Goal: Information Seeking & Learning: Learn about a topic

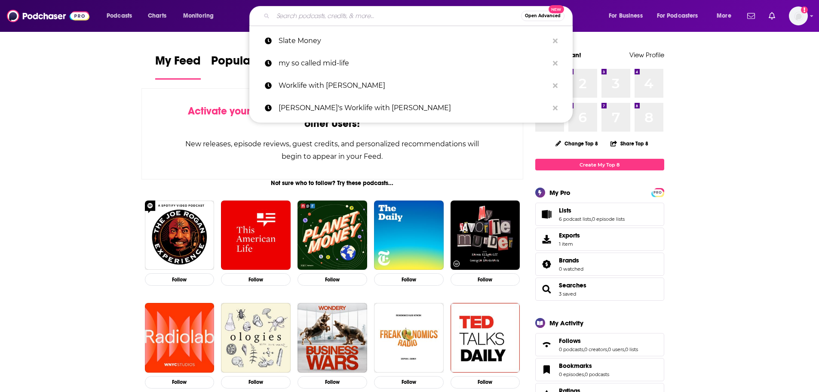
click at [324, 17] on input "Search podcasts, credits, & more..." at bounding box center [397, 16] width 248 height 14
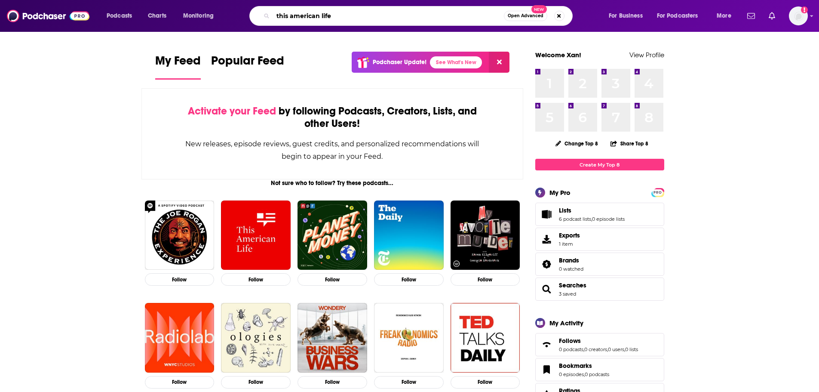
type input "this american life"
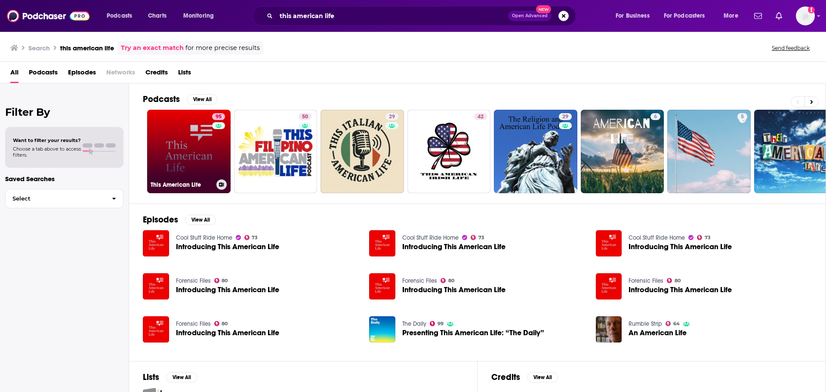
click at [178, 117] on link "95 This American Life" at bounding box center [188, 151] width 83 height 83
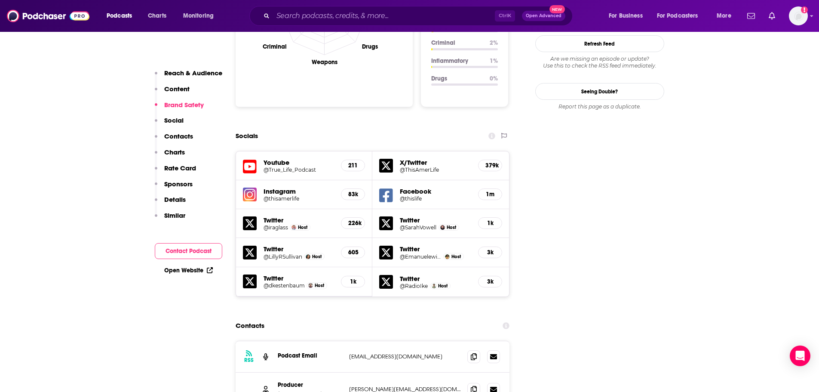
scroll to position [1032, 0]
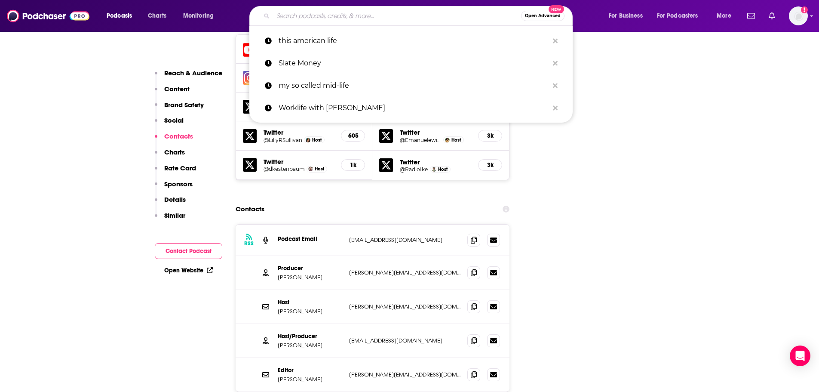
click at [322, 10] on input "Search podcasts, credits, & more..." at bounding box center [397, 16] width 248 height 14
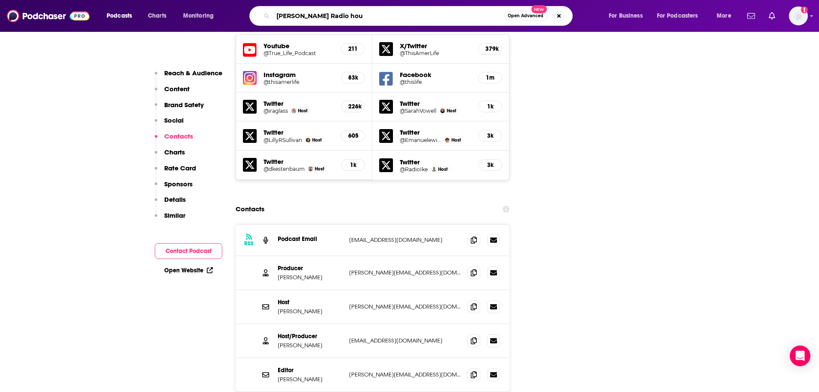
type input "[PERSON_NAME] Radio hour"
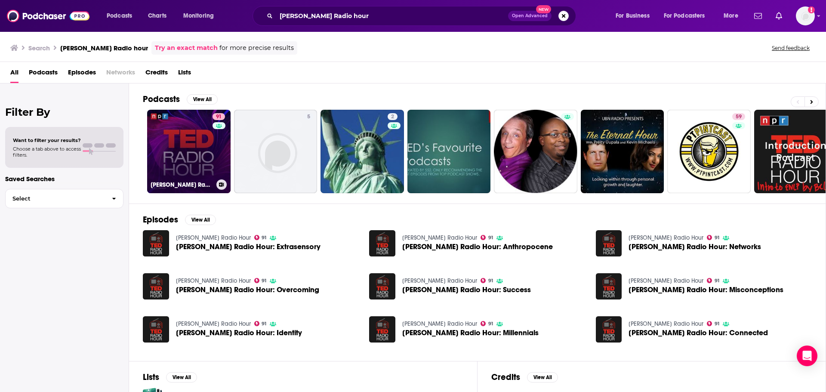
click at [204, 146] on link "91 [PERSON_NAME] Radio Hour" at bounding box center [188, 151] width 83 height 83
